Goal: Task Accomplishment & Management: Manage account settings

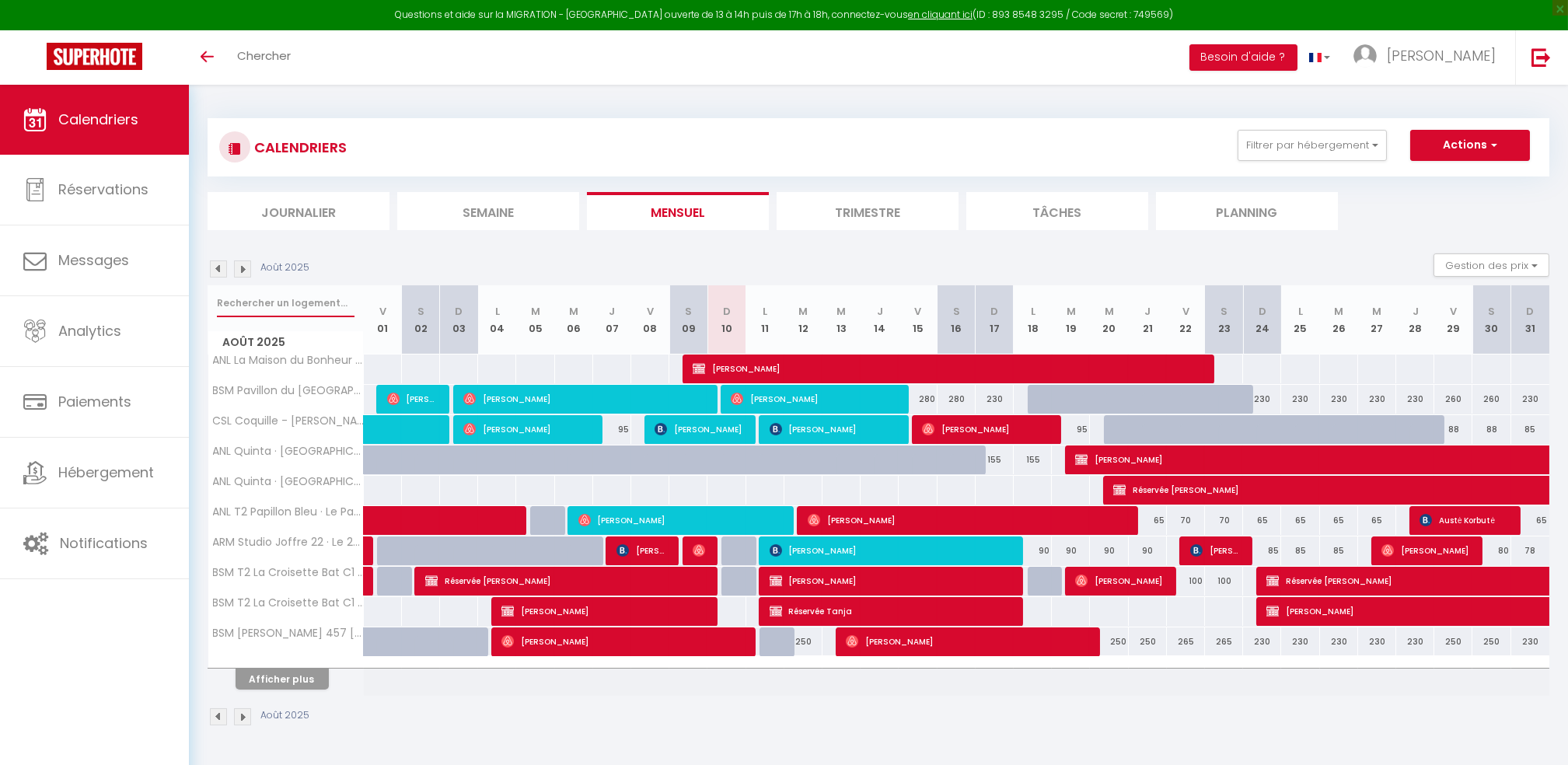
click at [272, 308] on input "text" at bounding box center [286, 303] width 137 height 28
type input "BAYEUSAIN"
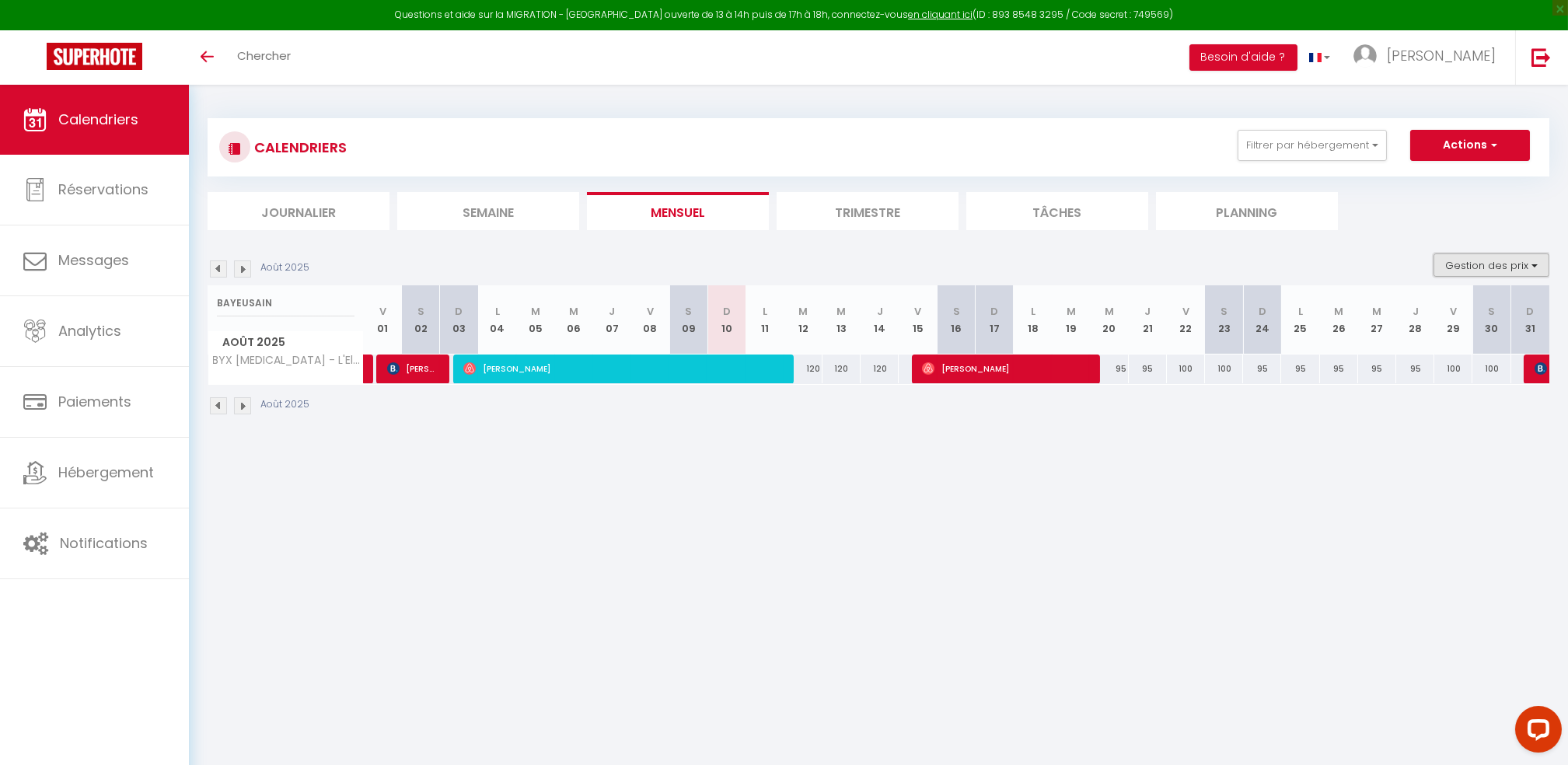
click at [1485, 263] on button "Gestion des prix" at bounding box center [1491, 265] width 116 height 24
click at [1452, 321] on label "Nb Nuits minimum" at bounding box center [1478, 314] width 109 height 17
click at [1452, 321] on input "Nb Nuits minimum" at bounding box center [1477, 313] width 140 height 16
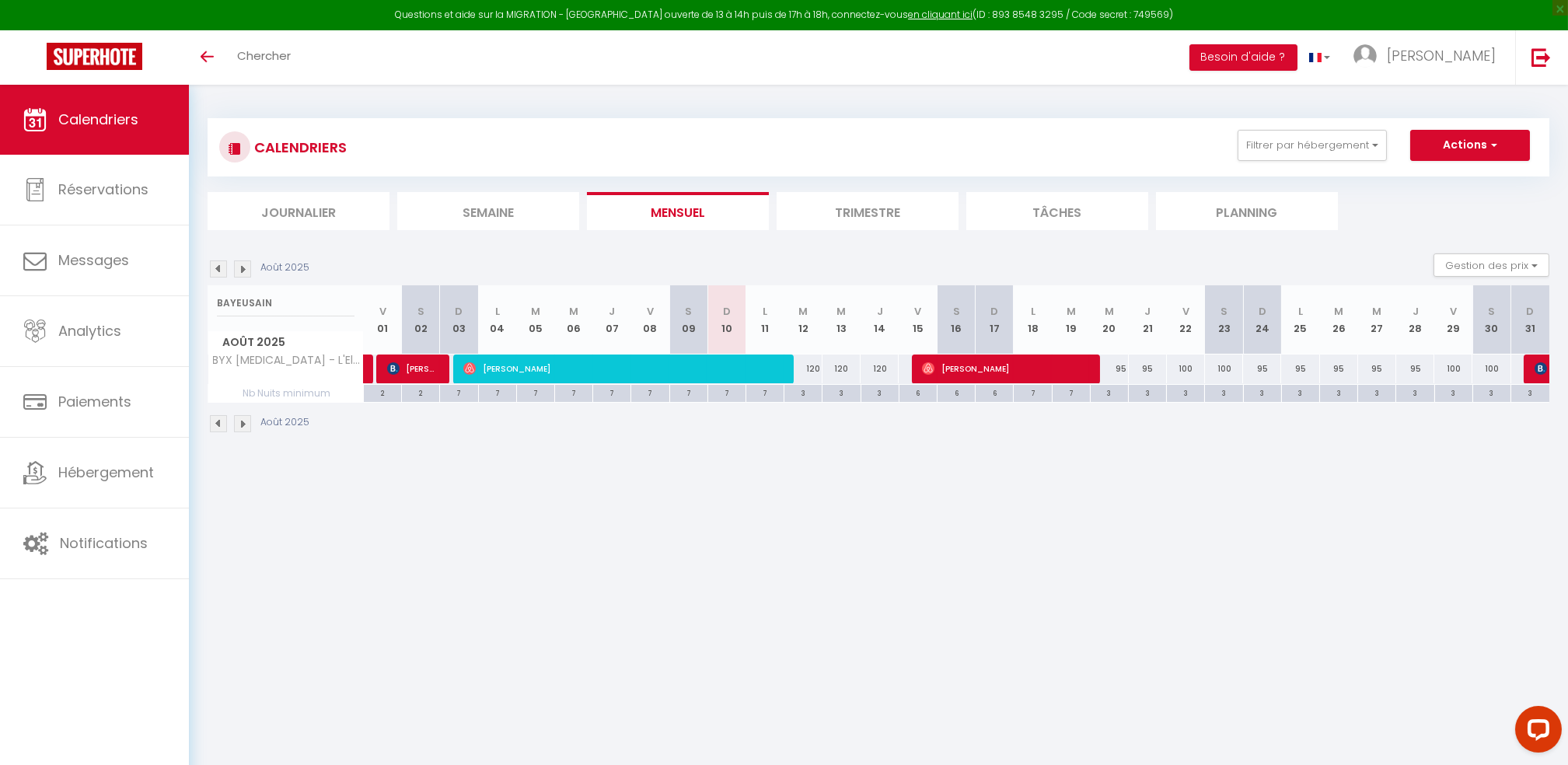
click at [806, 371] on div "120" at bounding box center [803, 368] width 38 height 29
type input "120"
type input "[DATE]"
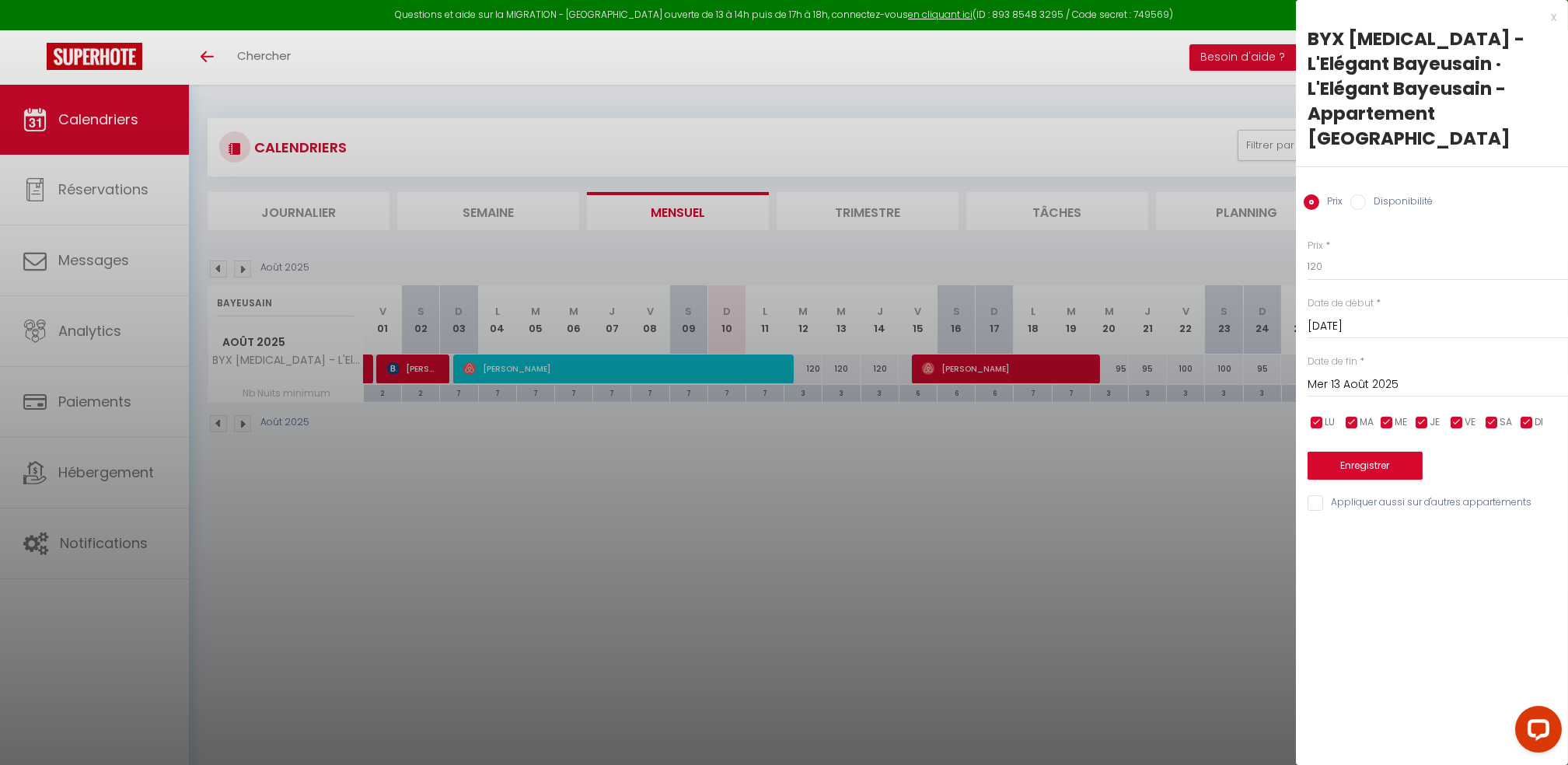
click at [1351, 375] on input "Mer 13 Août 2025" at bounding box center [1438, 384] width 260 height 20
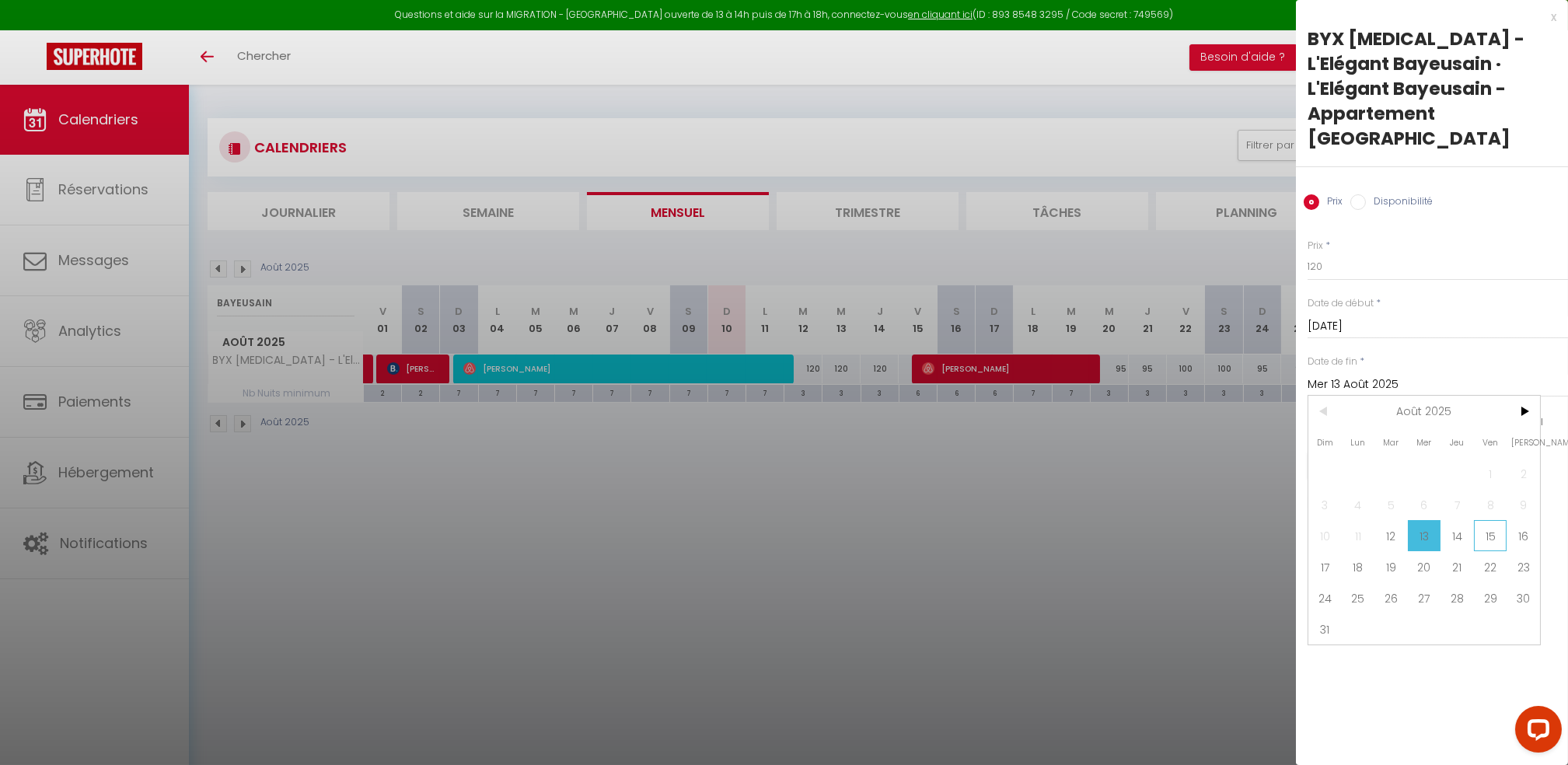
click at [1493, 520] on span "15" at bounding box center [1491, 535] width 33 height 31
type input "Ven 15 Août 2025"
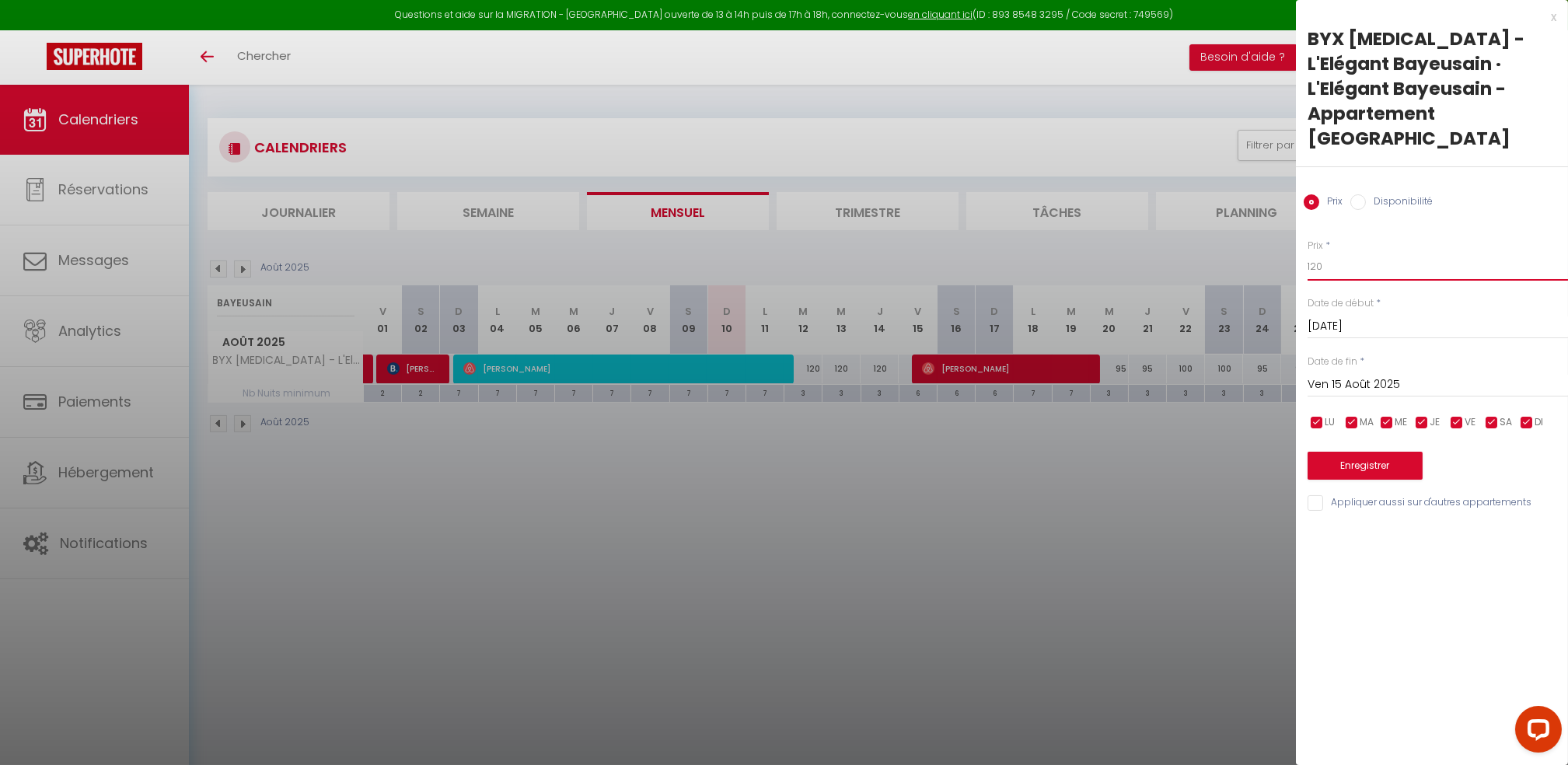
drag, startPoint x: 1341, startPoint y: 240, endPoint x: 1185, endPoint y: 238, distance: 156.0
click at [1185, 238] on body "Questions et aide sur la MIGRATION - [GEOGRAPHIC_DATA] ouverte de 13 à 14h puis…" at bounding box center [784, 467] width 1568 height 765
type input "100"
drag, startPoint x: 1447, startPoint y: 594, endPoint x: 1438, endPoint y: 561, distance: 34.2
click at [1447, 595] on div "x BYX [MEDICAL_DATA] - L'Elégant Bayeusain · L'Elégant Bayeusain - Appartement …" at bounding box center [1431, 382] width 272 height 765
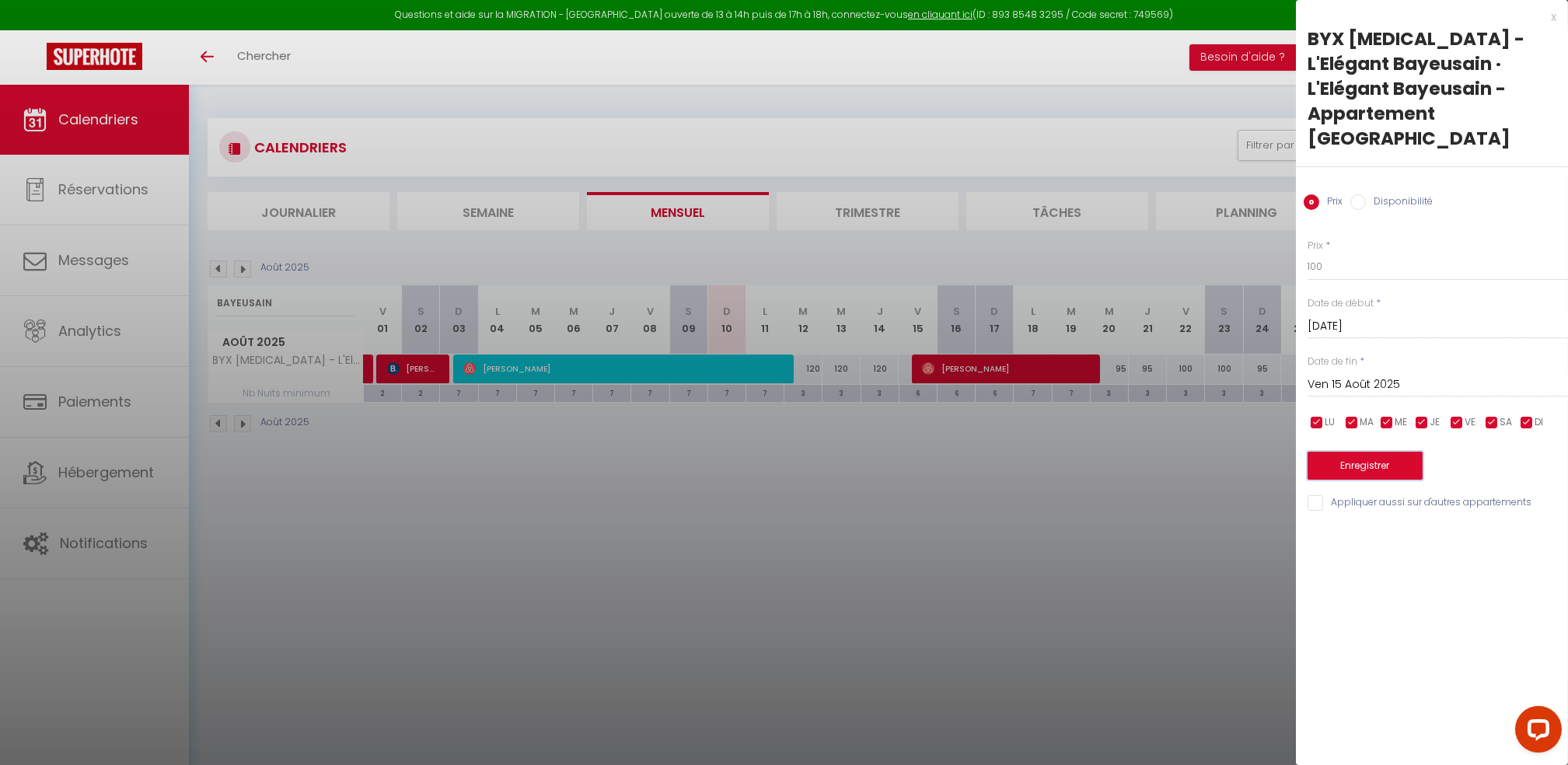
click at [1387, 451] on button "Enregistrer" at bounding box center [1365, 465] width 115 height 28
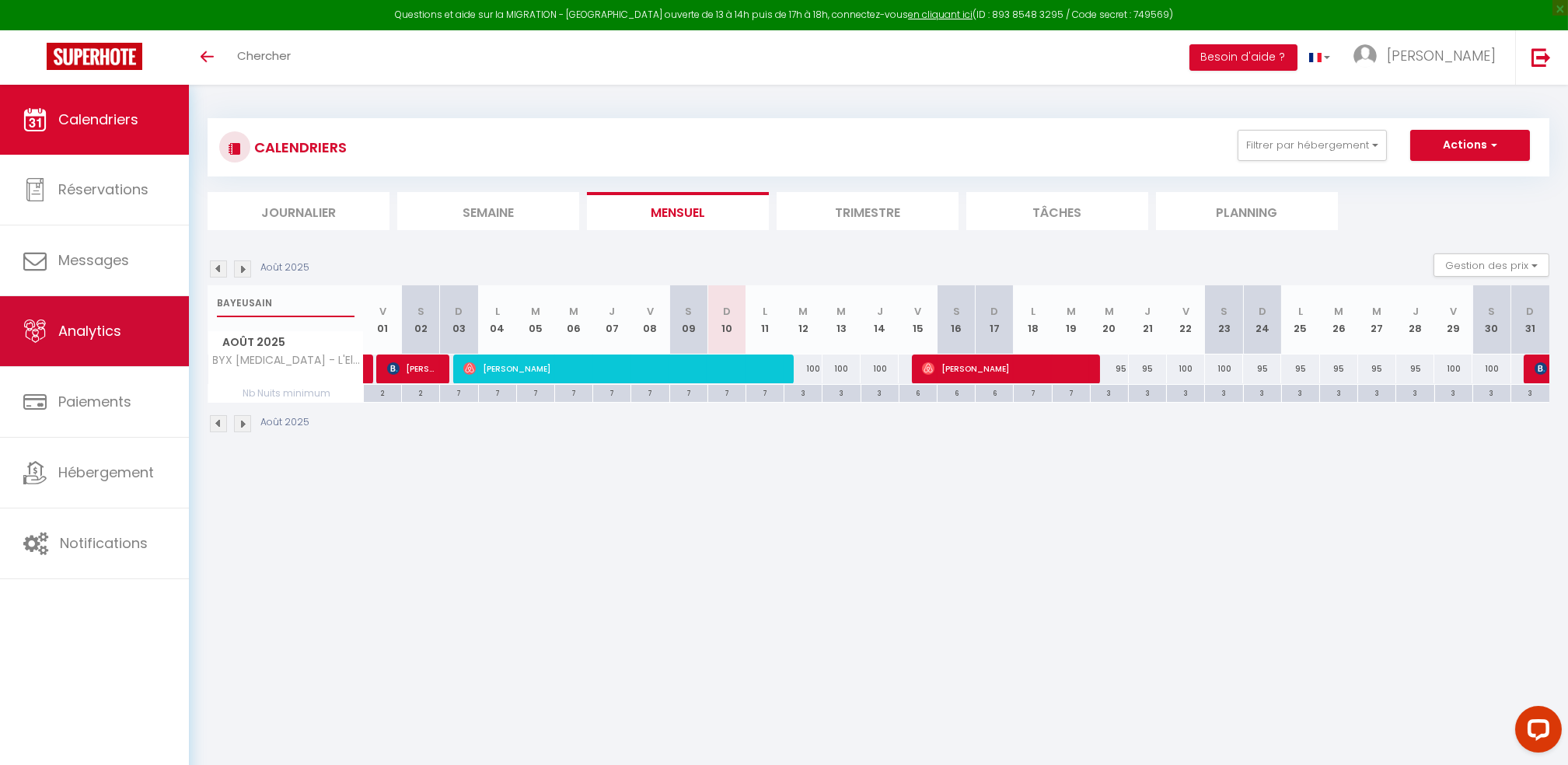
drag, startPoint x: 268, startPoint y: 295, endPoint x: 100, endPoint y: 308, distance: 168.5
click at [100, 308] on div "Questions et aide sur la MIGRATION - [GEOGRAPHIC_DATA] ouverte de 13 à 14h puis…" at bounding box center [784, 275] width 1568 height 382
type input "chant des"
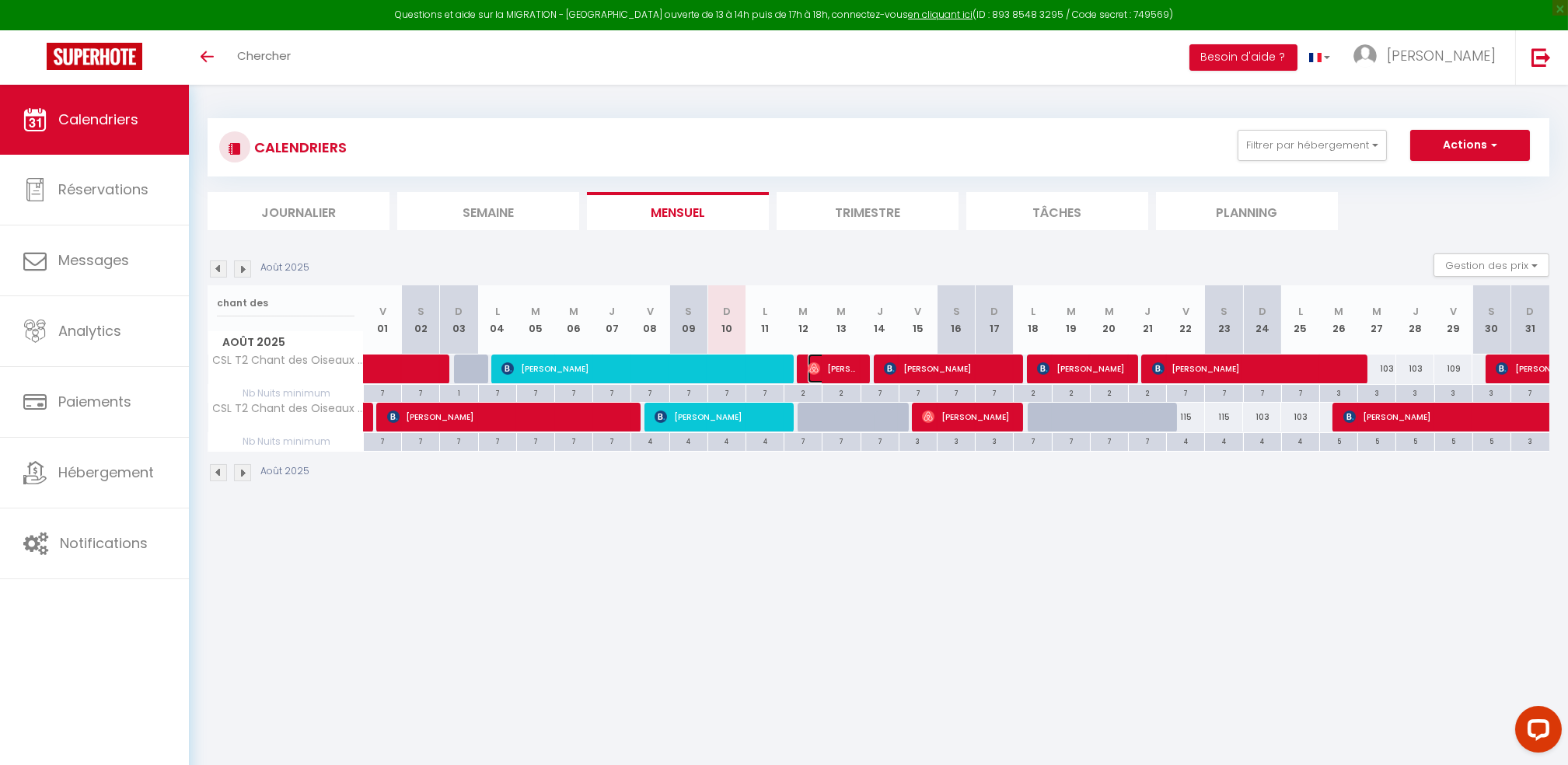
click at [829, 371] on span "[PERSON_NAME]" at bounding box center [832, 368] width 50 height 30
select select "OK"
select select "0"
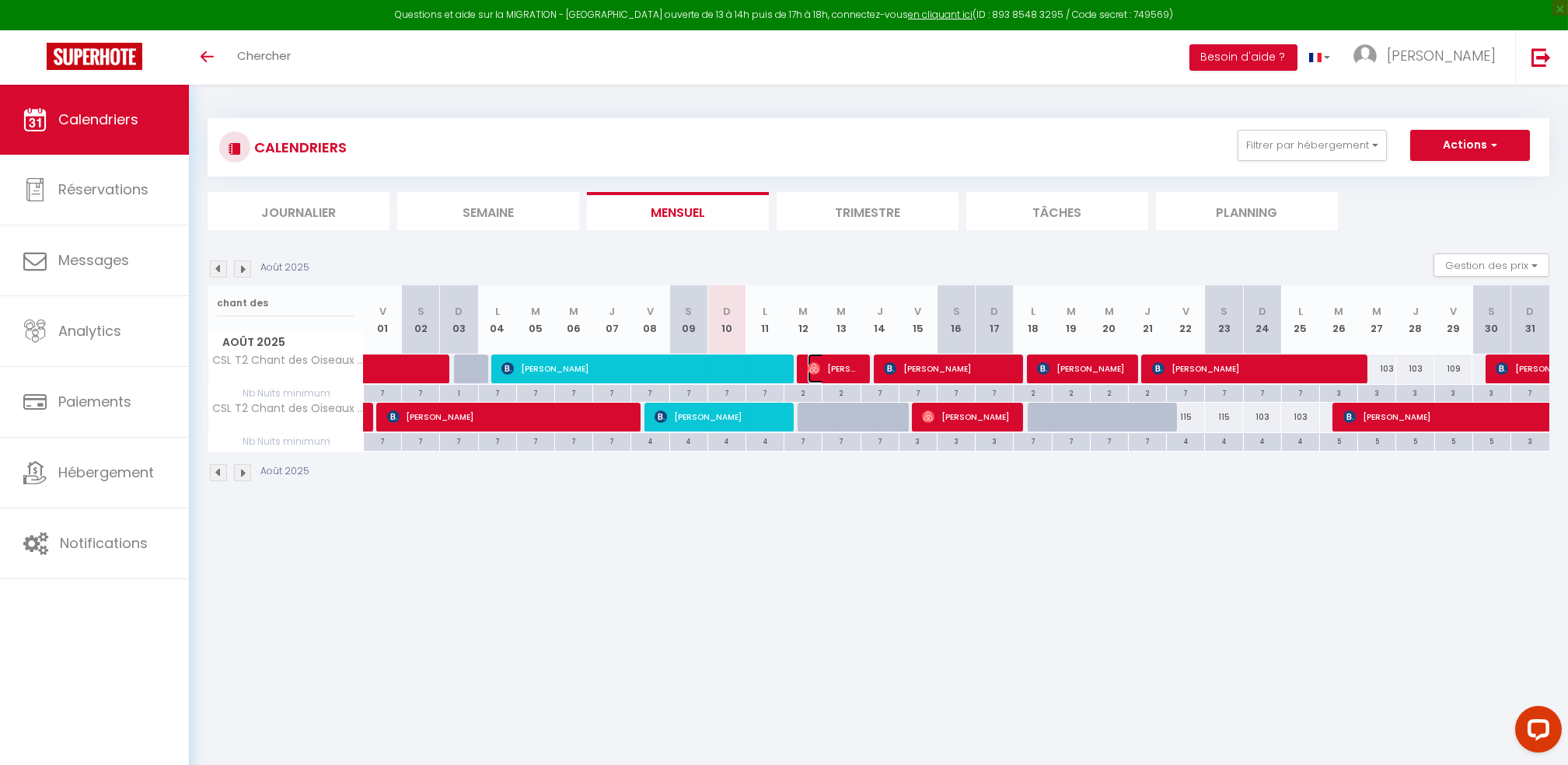
select select "1"
select select
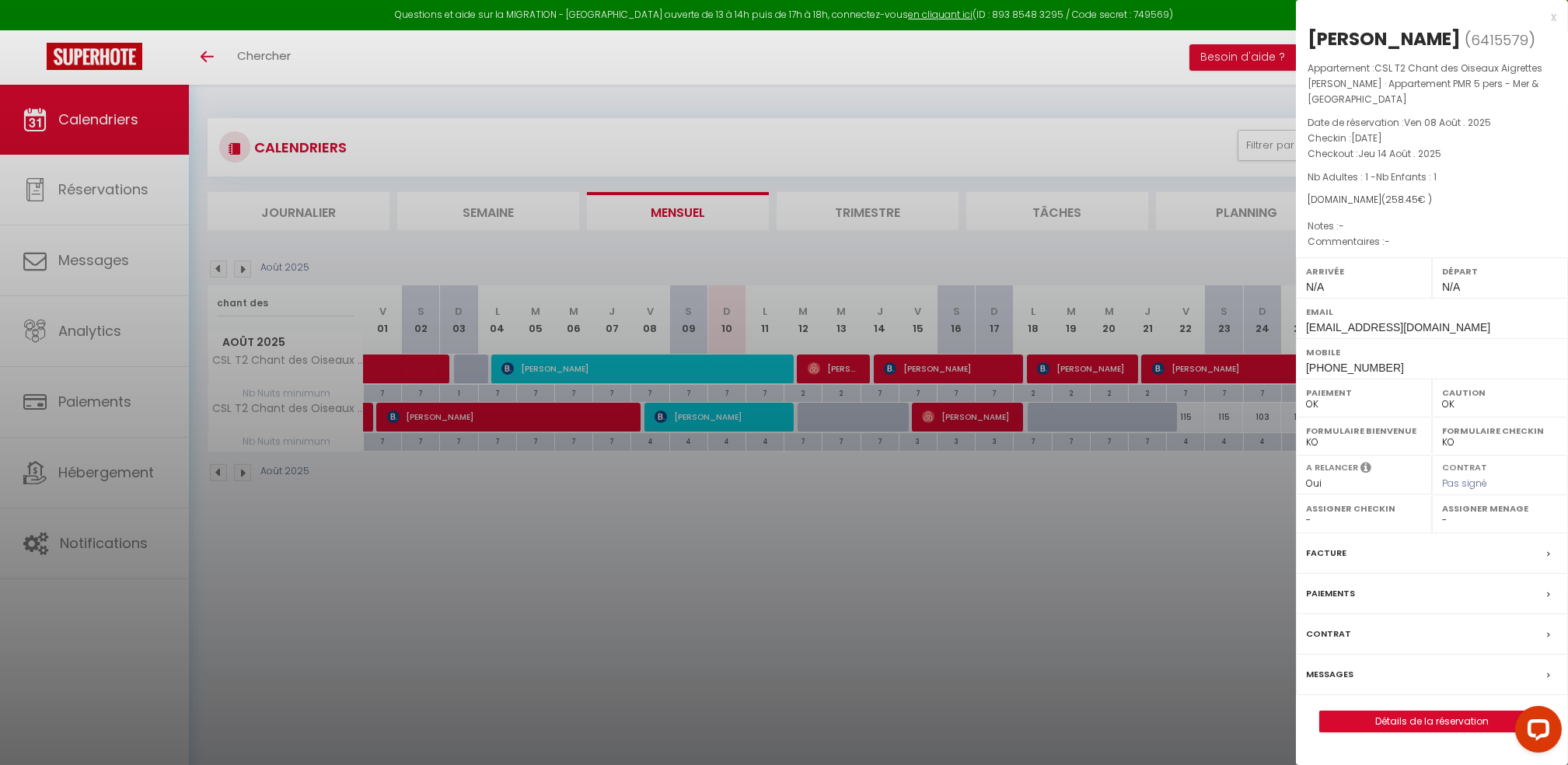
click at [744, 605] on div at bounding box center [784, 382] width 1568 height 765
